Goal: Obtain resource: Download file/media

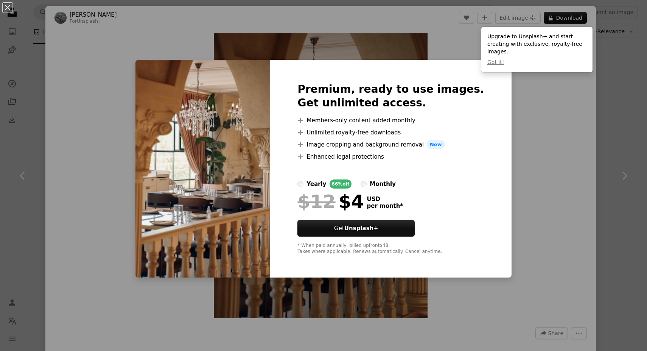
scroll to position [307, 0]
click at [527, 85] on div "An X shape Premium, ready to use images. Get unlimited access. A plus sign Memb…" at bounding box center [323, 175] width 647 height 351
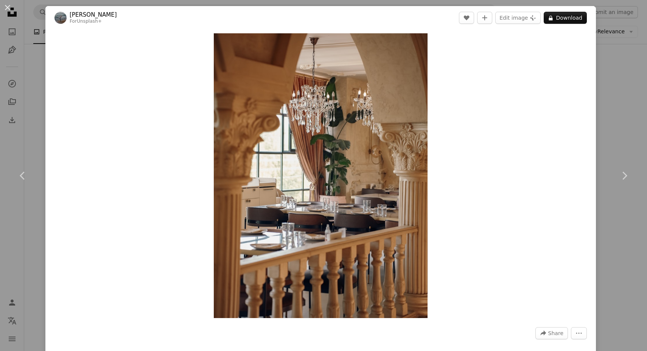
click at [622, 104] on div "An X shape Chevron left Chevron right [PERSON_NAME] For Unsplash+ A heart A plu…" at bounding box center [323, 175] width 647 height 351
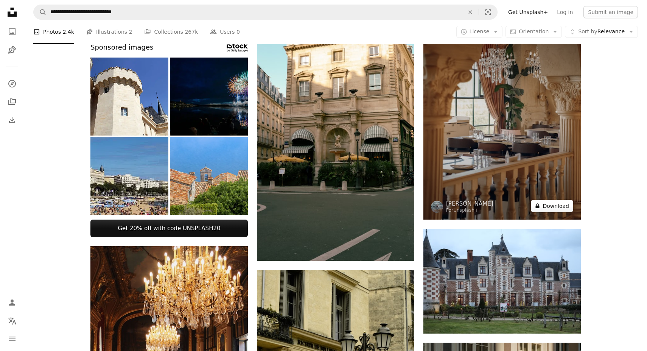
click at [548, 206] on button "A lock Download" at bounding box center [552, 206] width 42 height 12
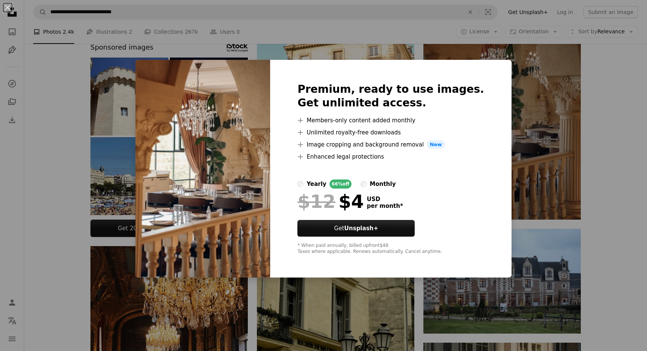
click at [518, 103] on div "An X shape Premium, ready to use images. Get unlimited access. A plus sign Memb…" at bounding box center [323, 175] width 647 height 351
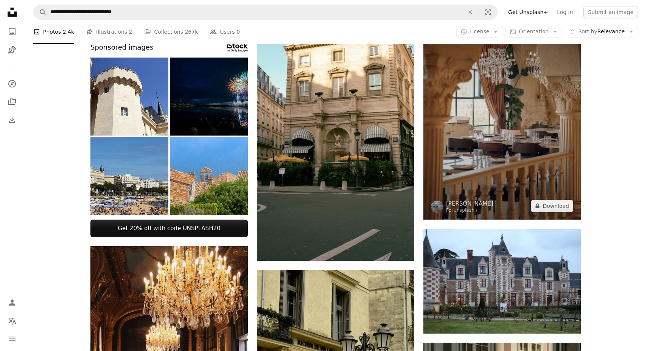
click at [466, 118] on img at bounding box center [503, 115] width 158 height 210
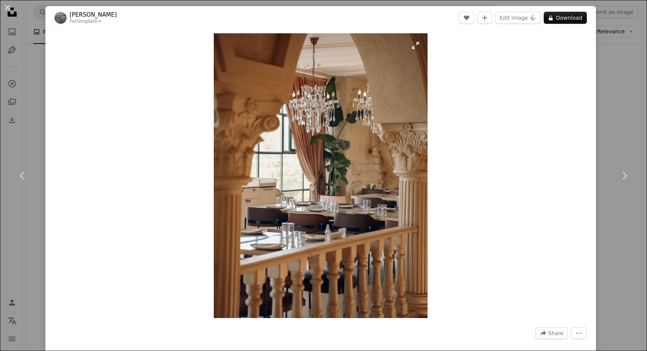
click at [363, 190] on img "Zoom in on this image" at bounding box center [321, 175] width 214 height 285
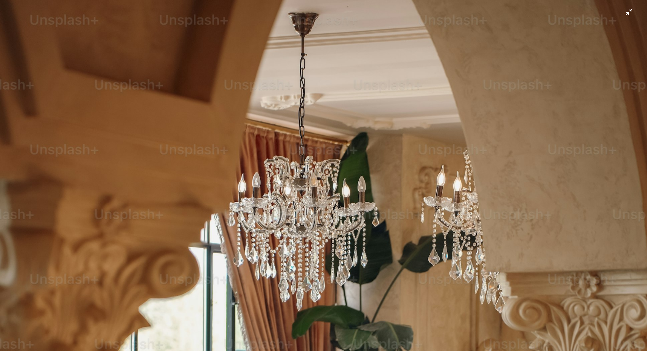
scroll to position [256, 0]
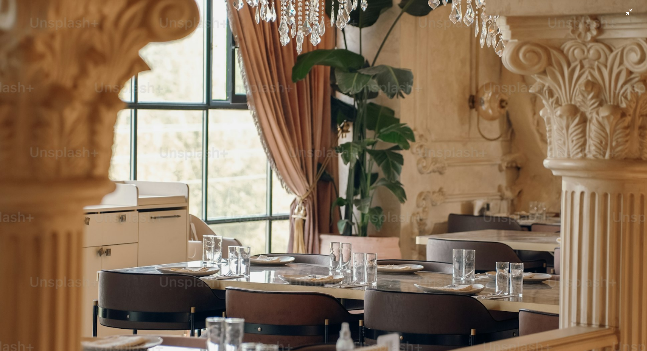
click at [363, 190] on img "Zoom out on this image" at bounding box center [324, 175] width 648 height 864
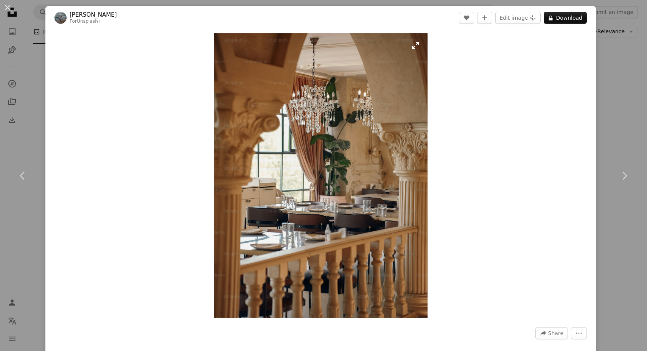
click at [423, 44] on img "Zoom in on this image" at bounding box center [321, 175] width 214 height 285
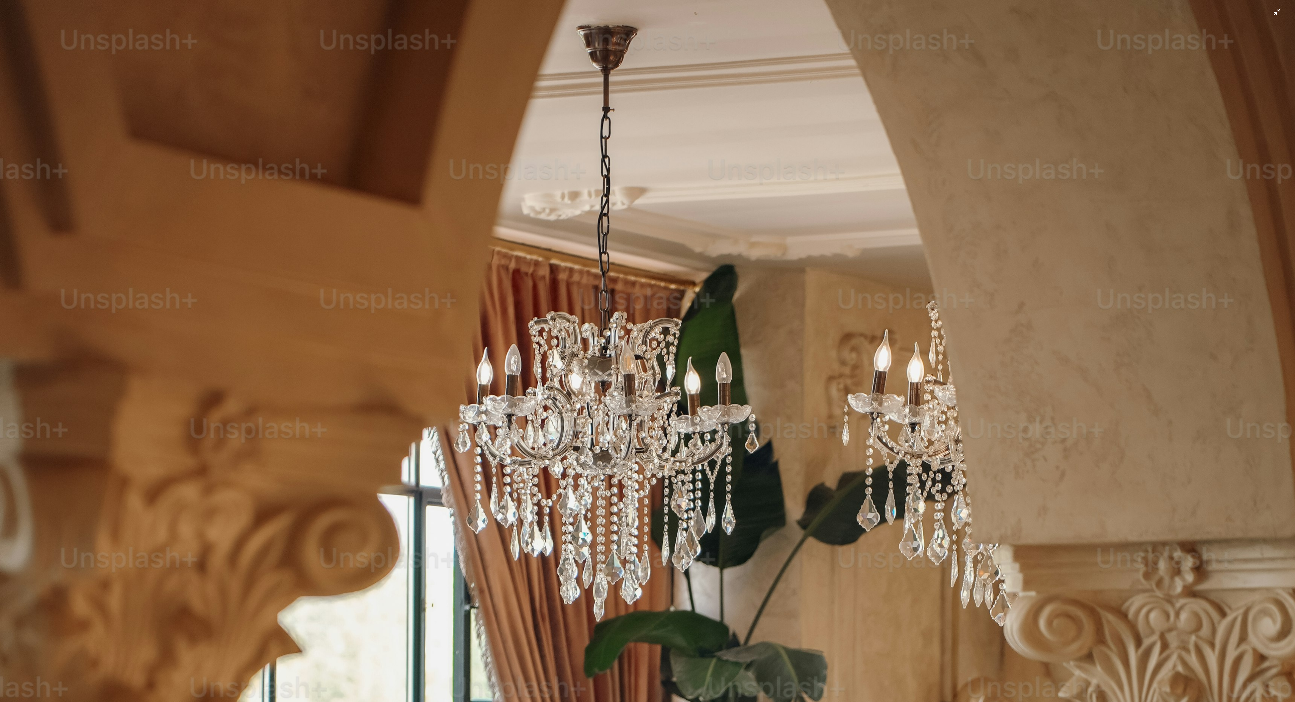
scroll to position [0, 0]
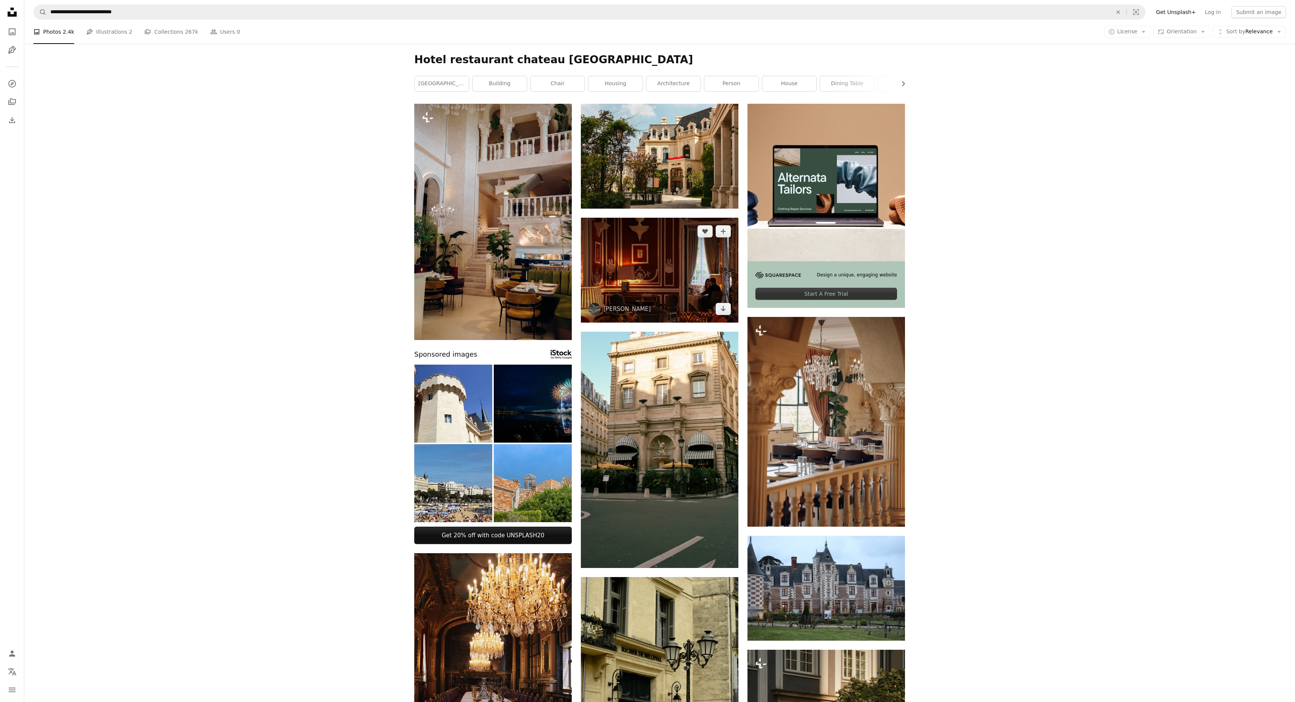
click at [647, 277] on img at bounding box center [660, 270] width 158 height 105
